Goal: Information Seeking & Learning: Learn about a topic

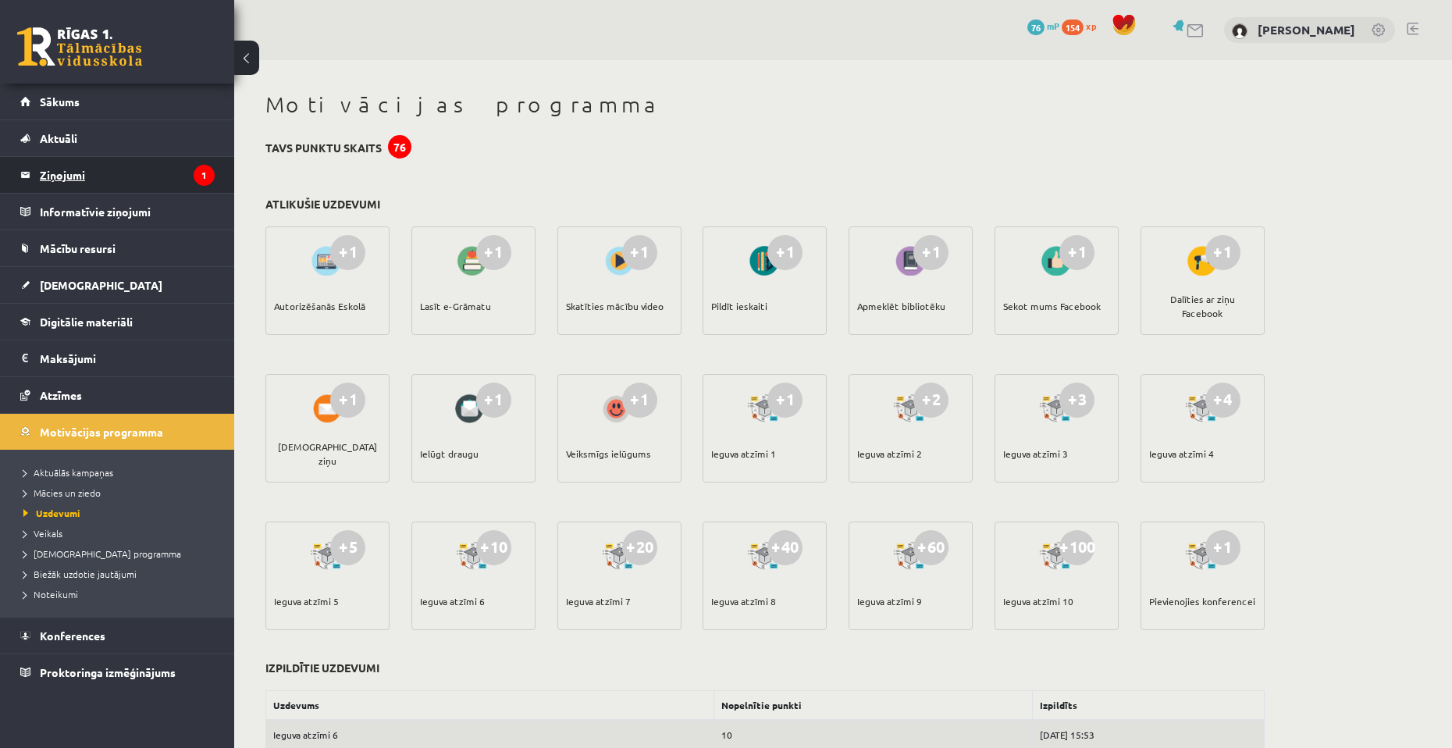
click at [116, 170] on legend "Ziņojumi 1" at bounding box center [127, 175] width 175 height 36
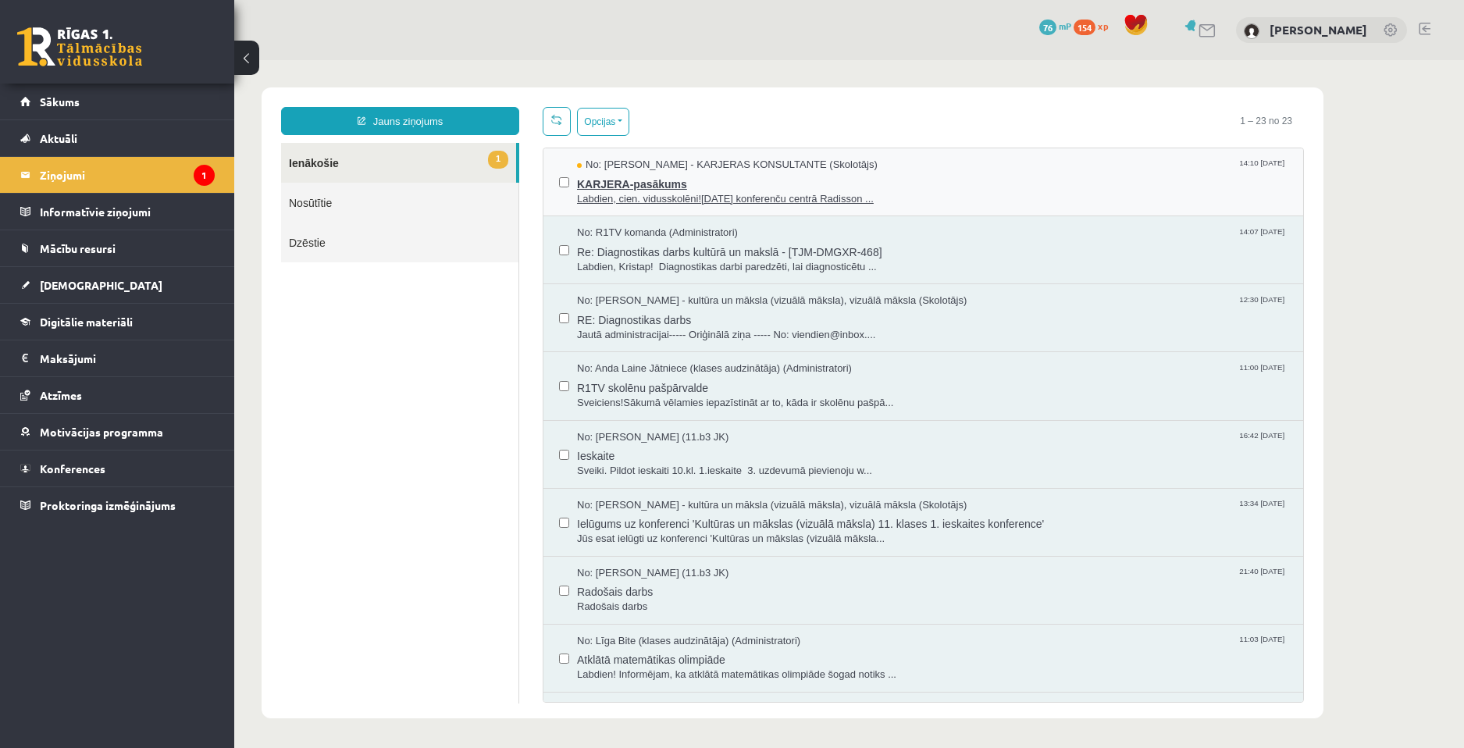
click at [710, 201] on span "Labdien, cien. vidusskolēni![DATE] konferenču centrā Radisson ..." at bounding box center [932, 199] width 710 height 15
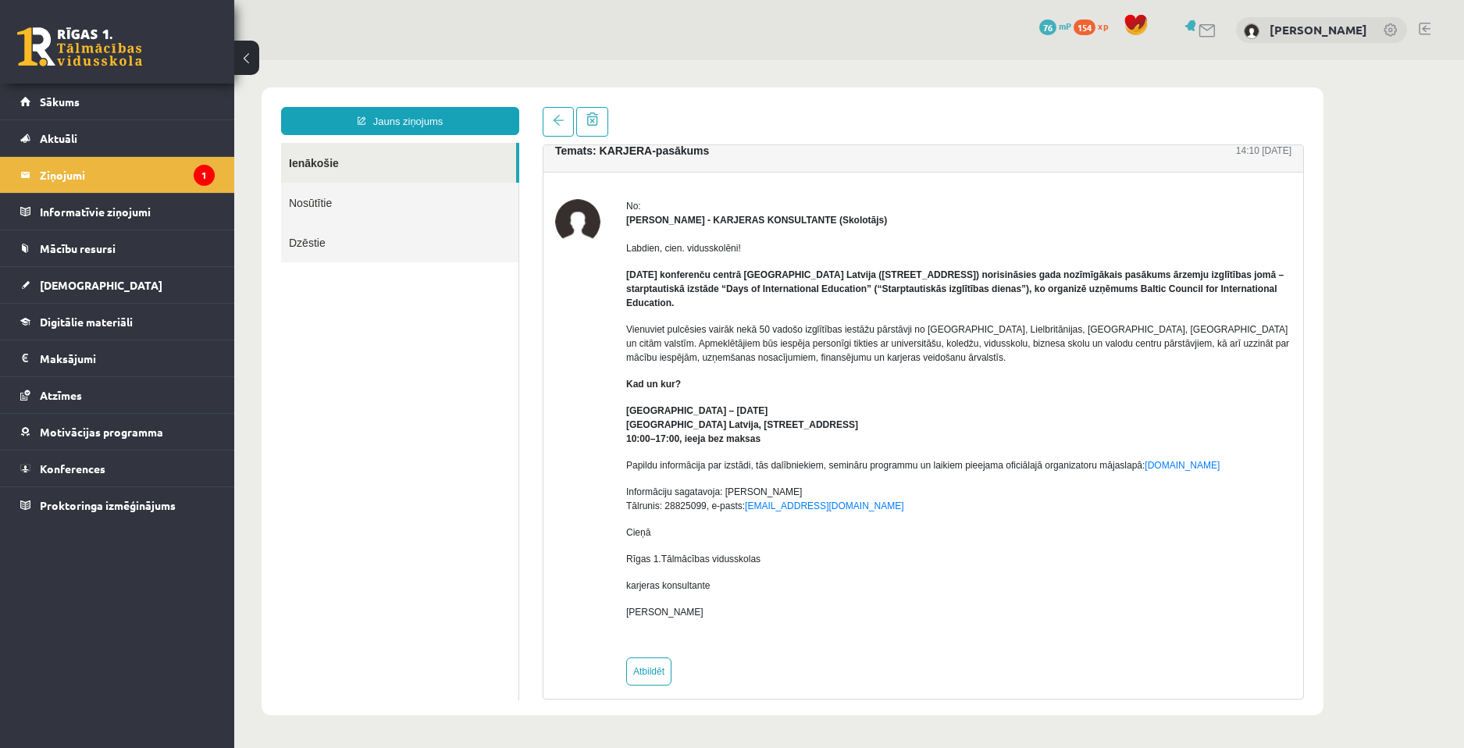
scroll to position [30, 0]
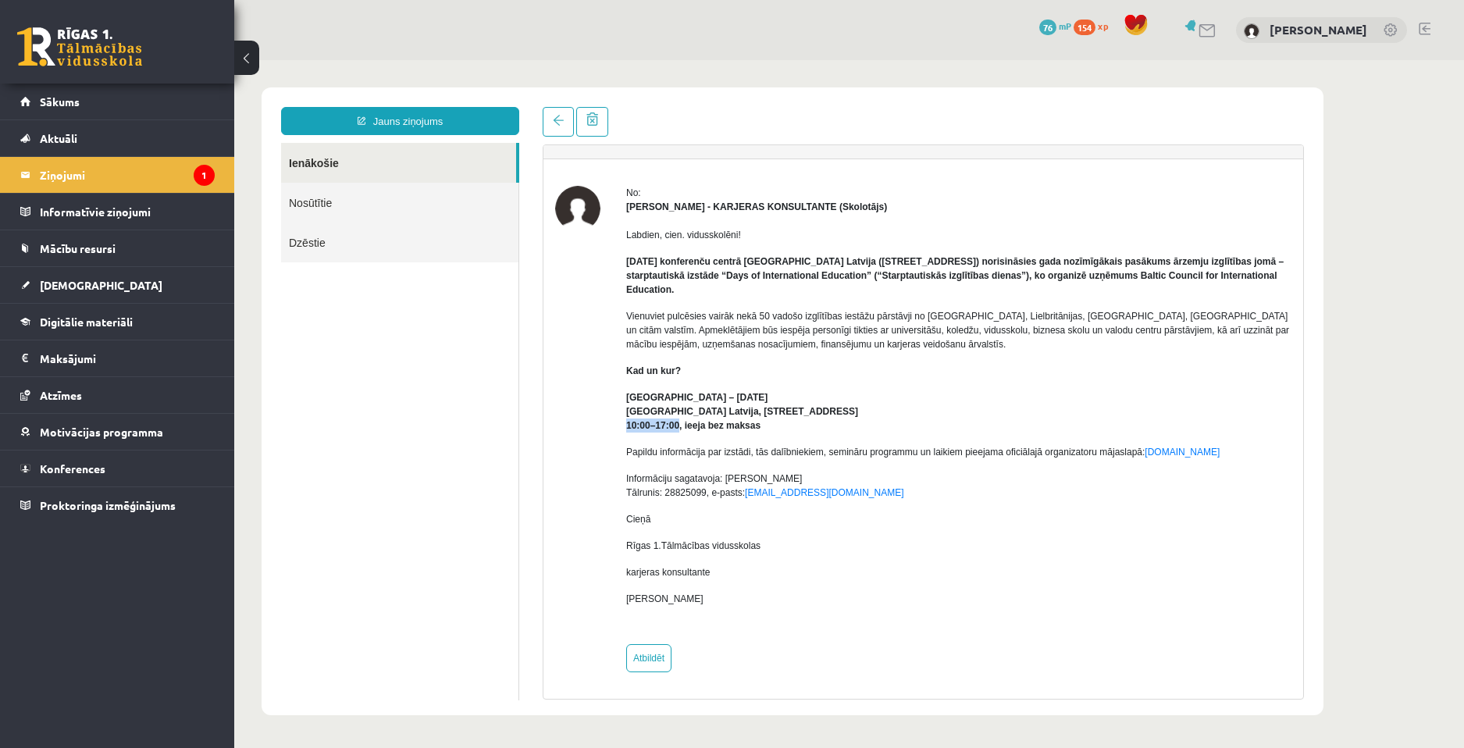
drag, startPoint x: 624, startPoint y: 427, endPoint x: 679, endPoint y: 427, distance: 54.6
click at [679, 427] on div "No: [PERSON_NAME] - KARJERAS KONSULTANTE (Skolotājs) Labdien, cien. vidusskolēn…" at bounding box center [923, 429] width 736 height 486
click at [733, 435] on div "Labdien, cien. vidusskolēni! [DATE] konferenču centrā [GEOGRAPHIC_DATA] Latvija…" at bounding box center [958, 423] width 665 height 418
click at [90, 93] on link "Sākums" at bounding box center [117, 102] width 194 height 36
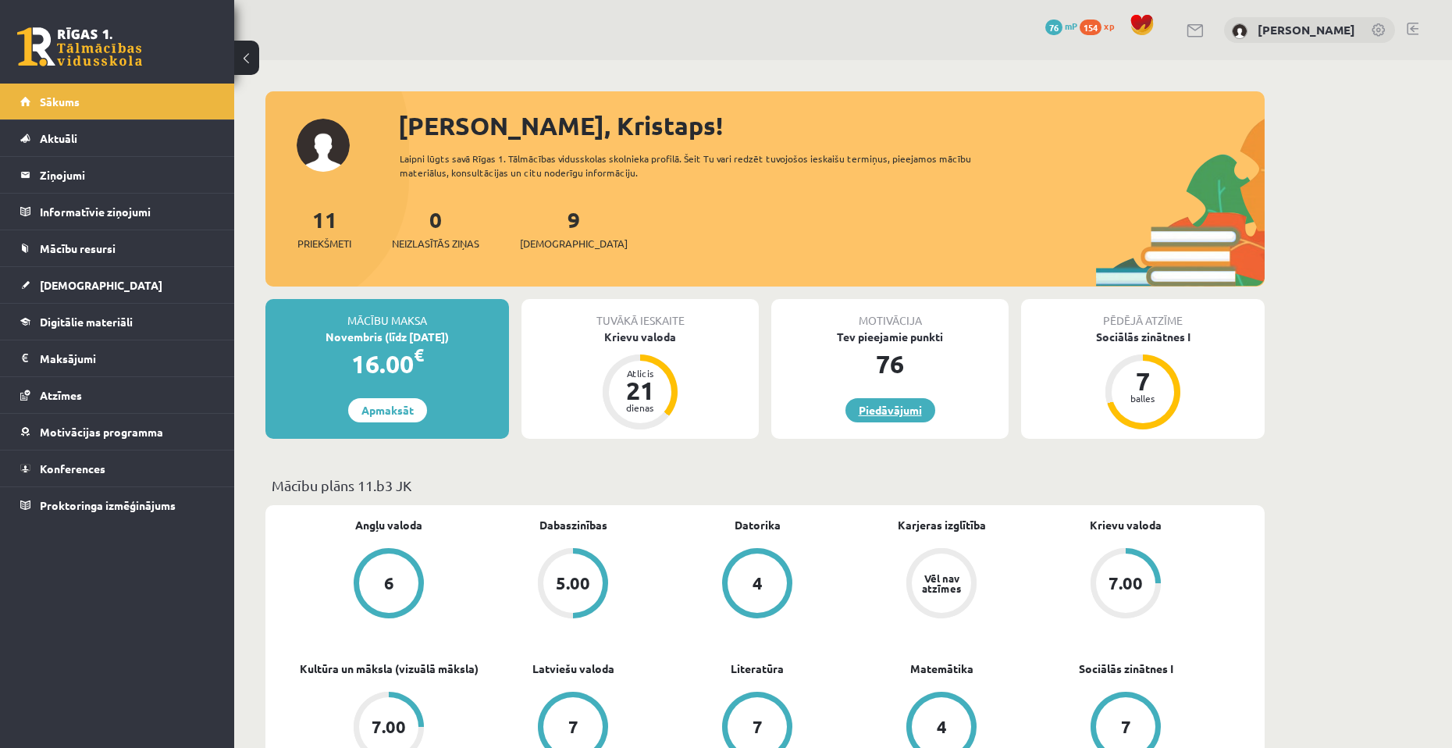
click at [856, 404] on link "Piedāvājumi" at bounding box center [890, 410] width 90 height 24
